Goal: Transaction & Acquisition: Subscribe to service/newsletter

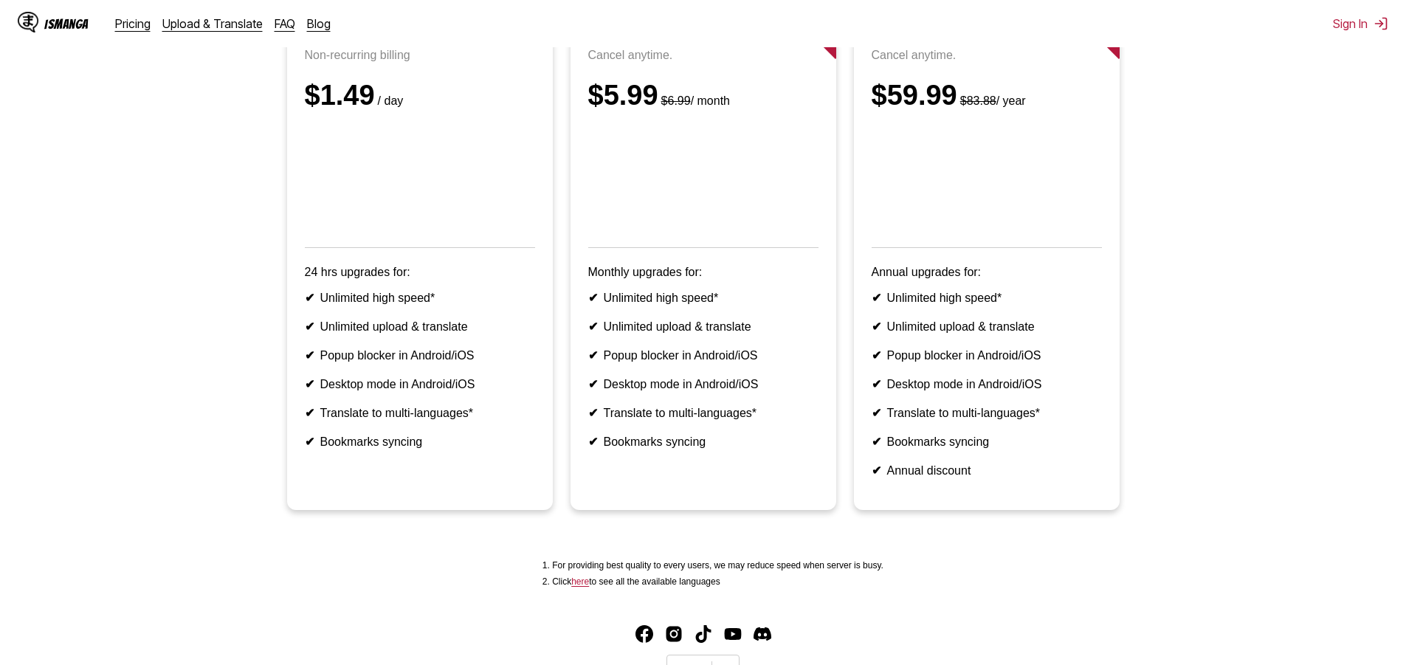
scroll to position [313, 0]
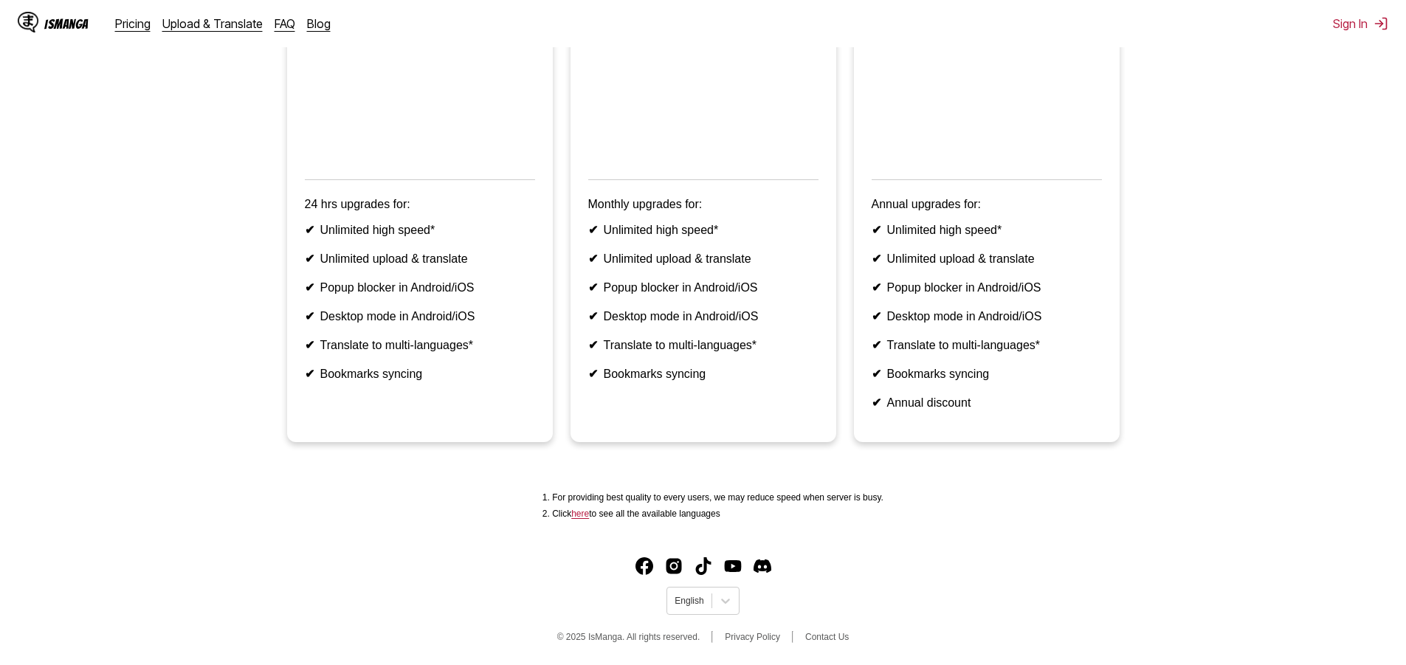
click at [762, 565] on img "Discord" at bounding box center [763, 566] width 18 height 18
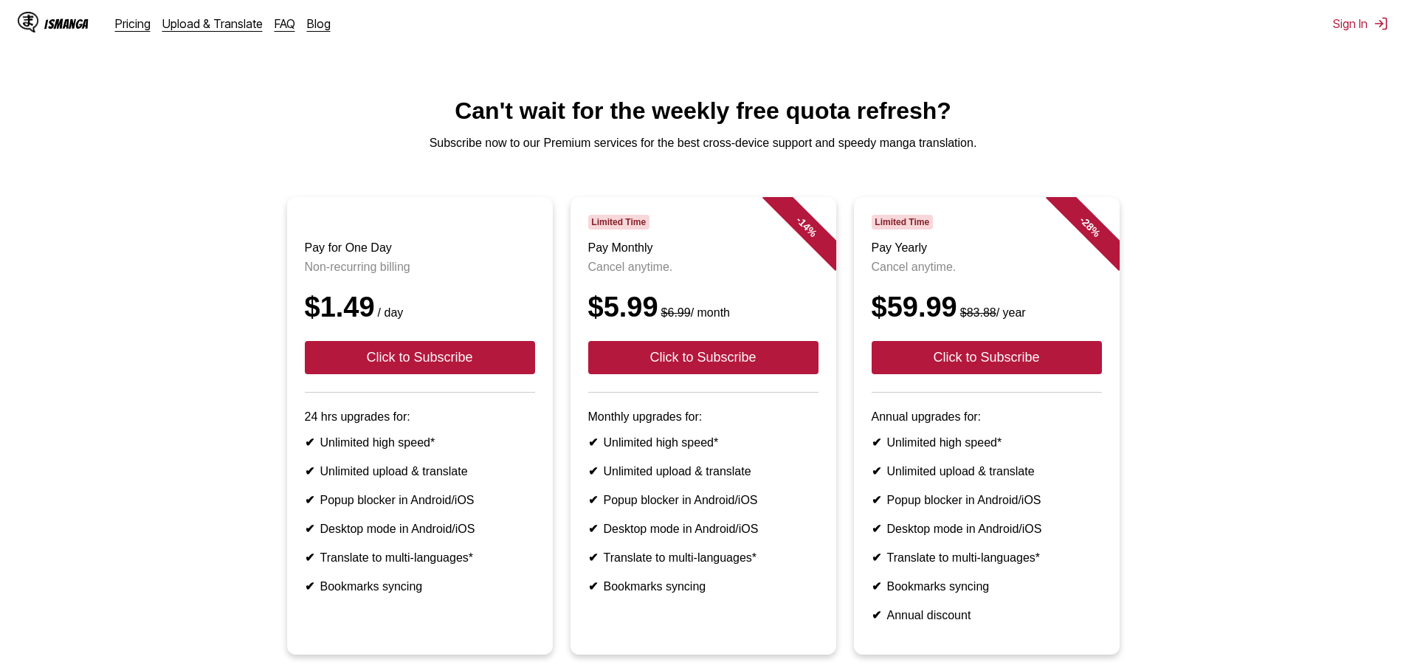
scroll to position [246, 0]
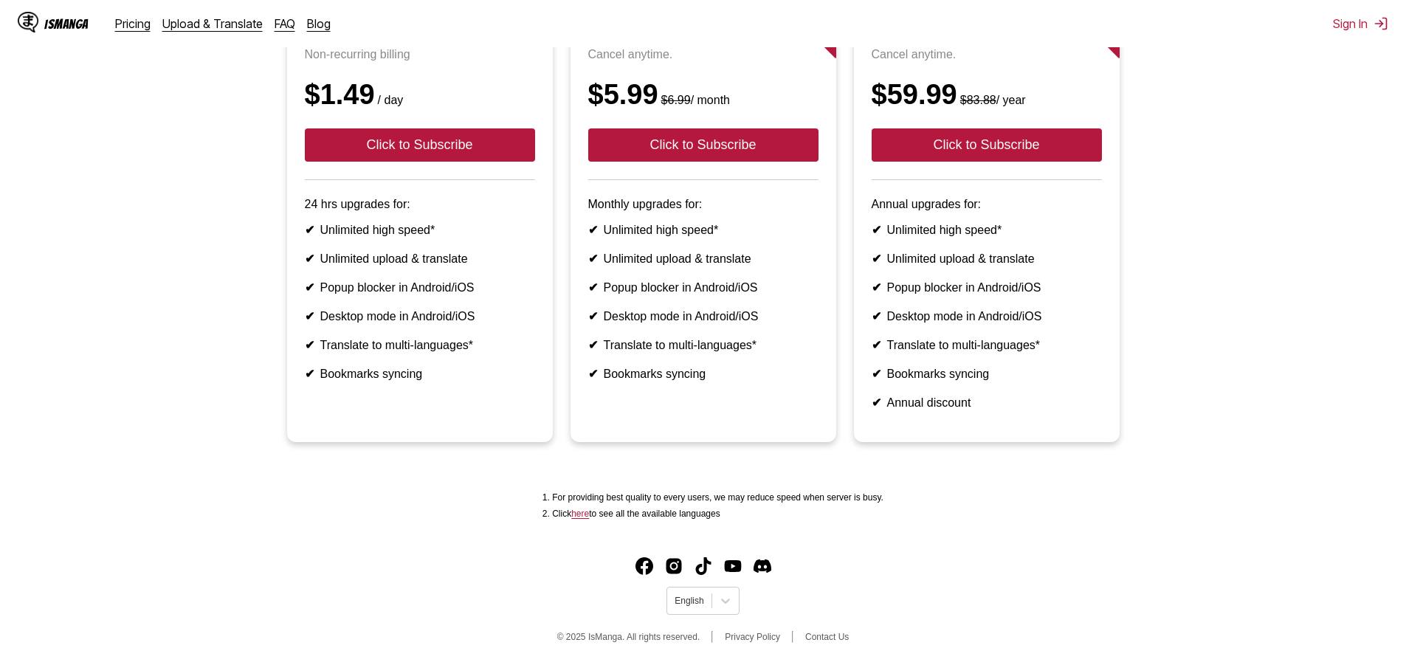
click at [732, 146] on header "Limited Time Pay Monthly Cancel anytime. $5.99 $6.99 / month Click to Subscribe" at bounding box center [703, 91] width 230 height 178
click at [730, 134] on button "Click to Subscribe" at bounding box center [703, 144] width 230 height 33
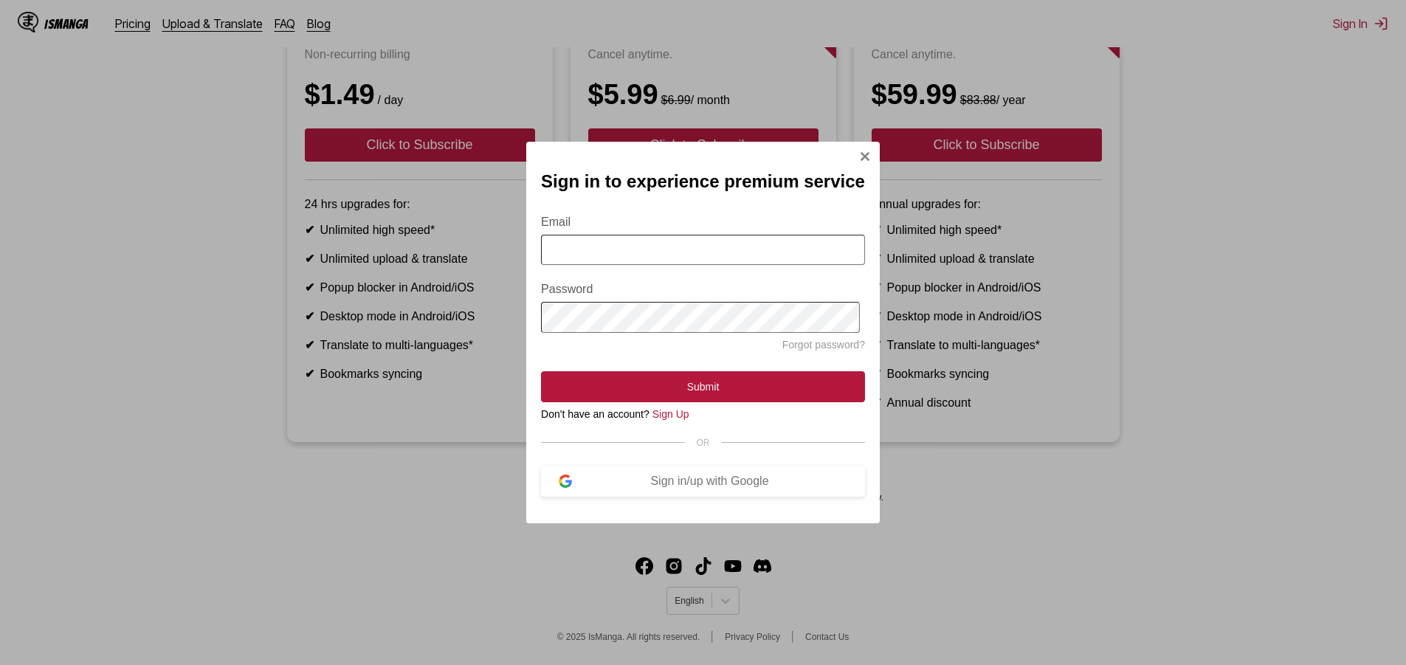
click at [853, 158] on div "Sign in to experience premium service Email Password Forgot password? Submit Do…" at bounding box center [703, 333] width 354 height 382
click at [860, 154] on img "Sign In Modal" at bounding box center [865, 157] width 12 height 12
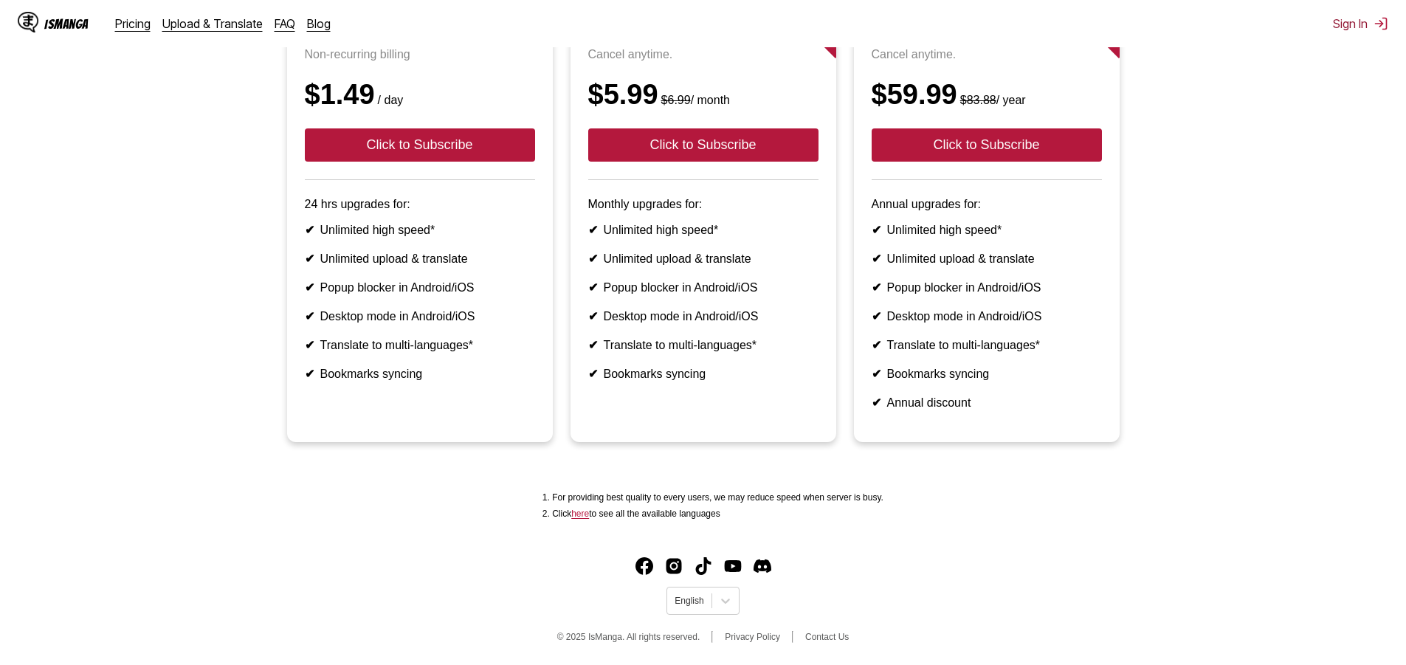
click at [1370, 30] on div "IsManga Pricing Upload & Translate FAQ Blog Sign In Pricing Upload & Translate …" at bounding box center [703, 23] width 1406 height 47
click at [1363, 29] on button "Sign In" at bounding box center [1360, 23] width 55 height 15
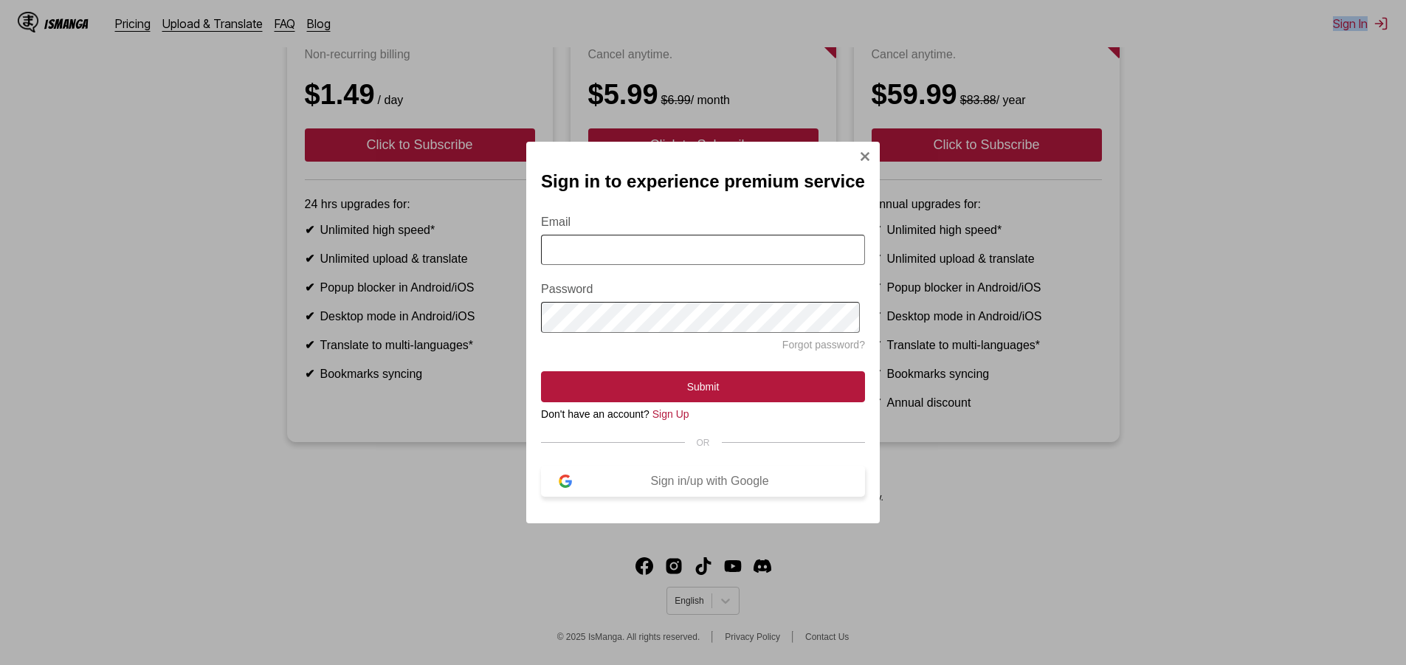
click at [681, 478] on button "Sign in/up with Google" at bounding box center [703, 481] width 324 height 31
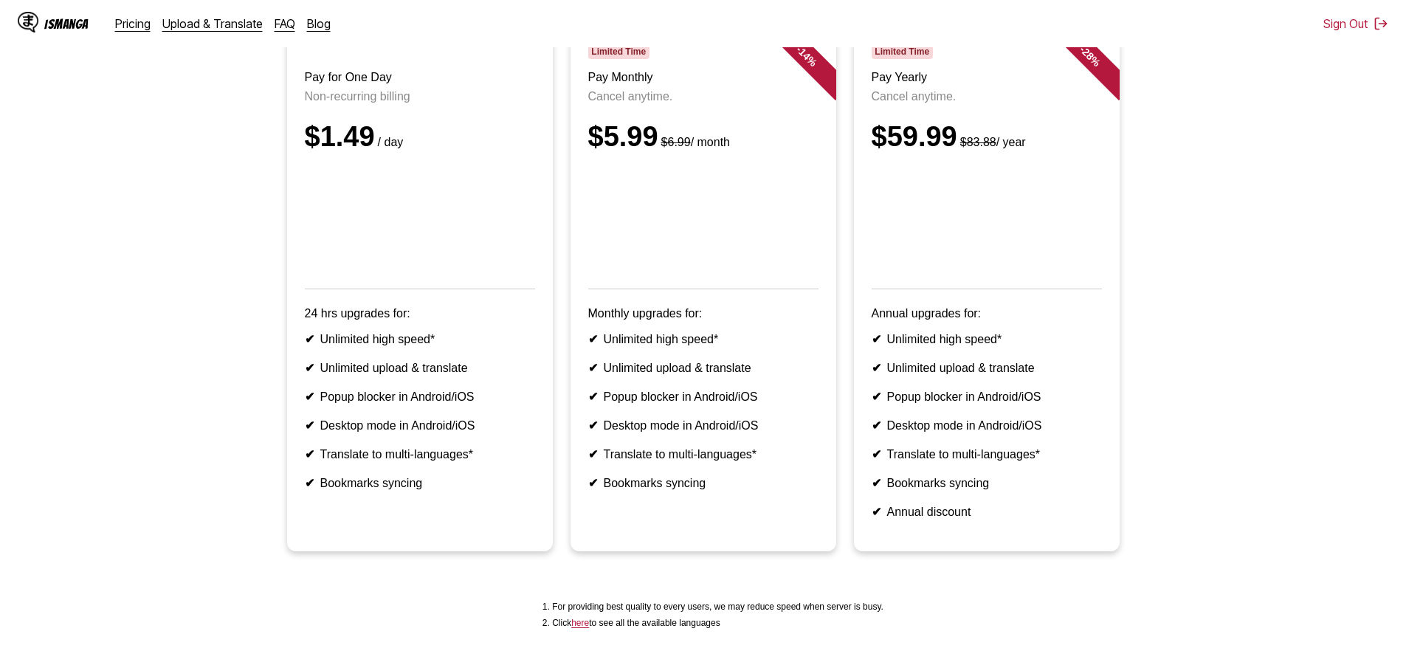
scroll to position [313, 0]
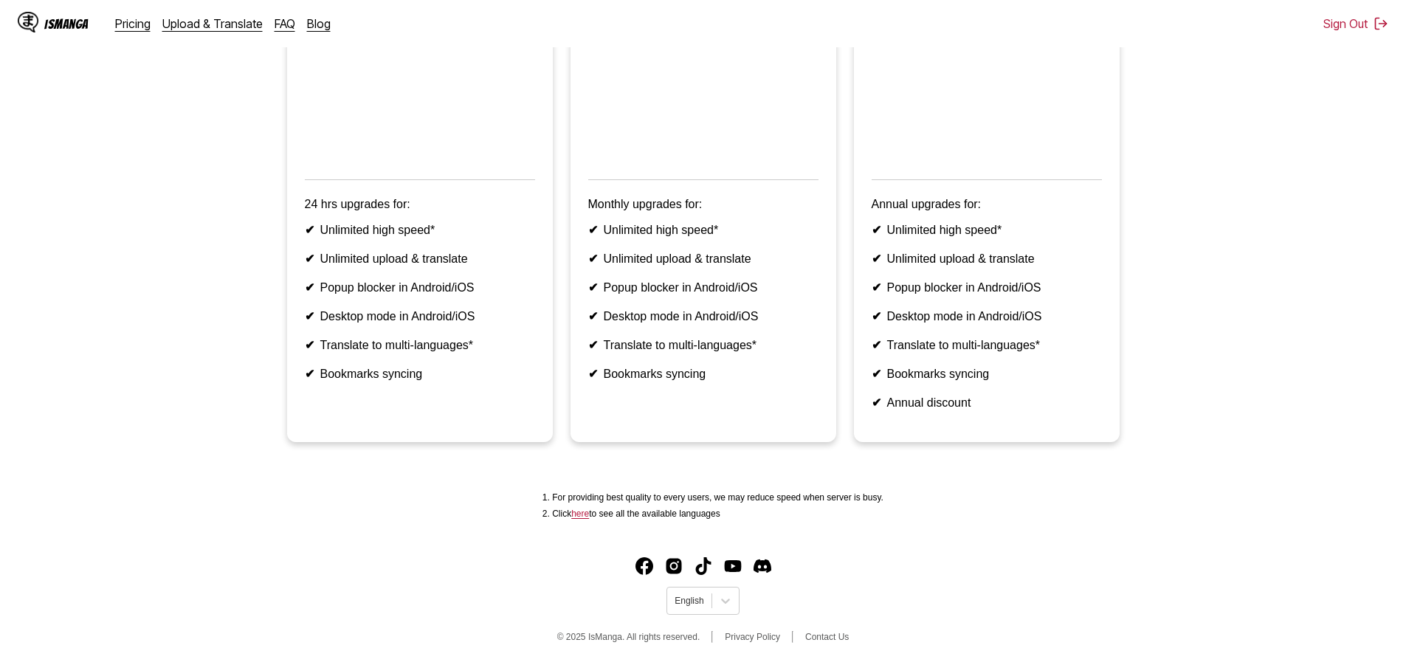
click at [585, 514] on link "here" at bounding box center [580, 514] width 18 height 10
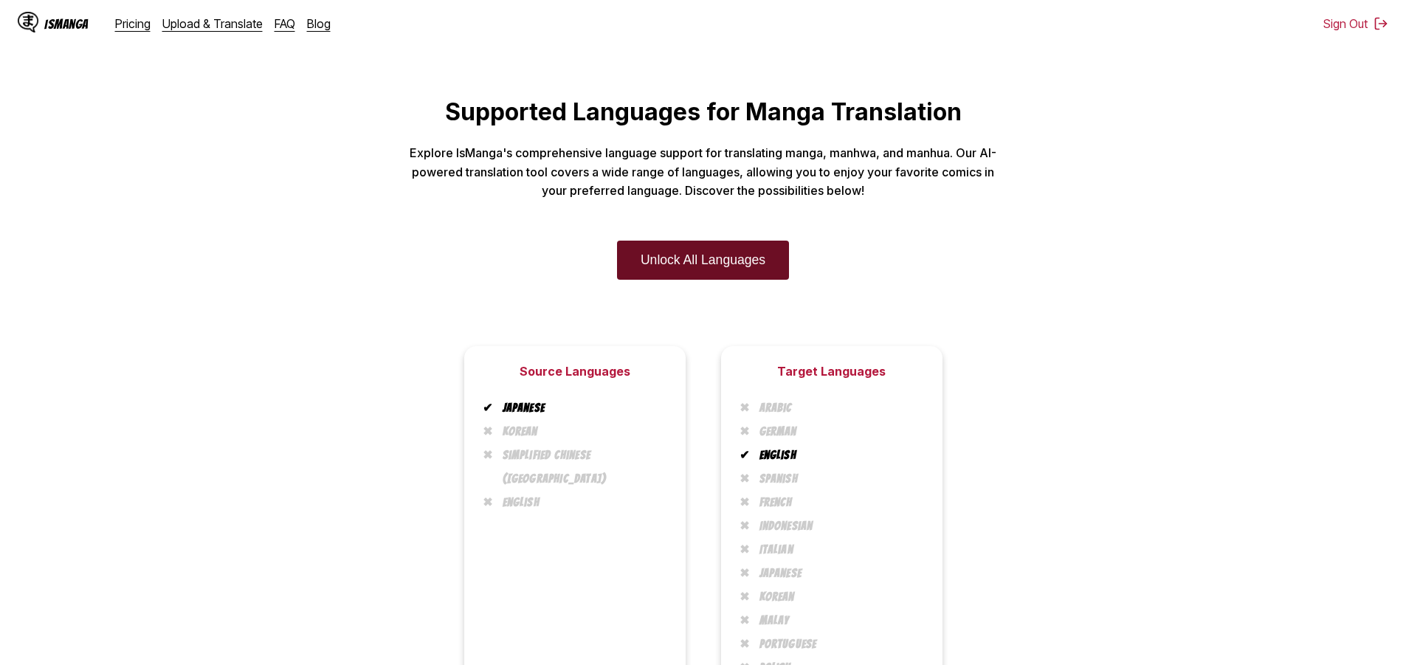
click at [735, 271] on link "Unlock All Languages" at bounding box center [703, 260] width 172 height 39
